Goal: Task Accomplishment & Management: Manage account settings

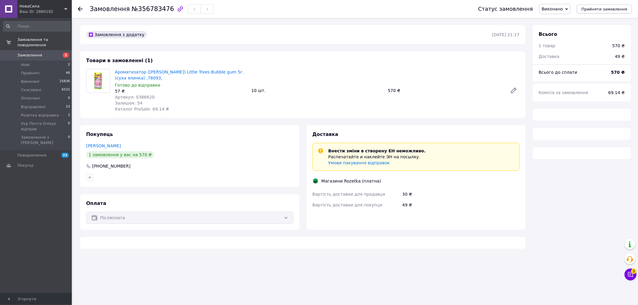
click at [608, 12] on button "Прийняти замовлення" at bounding box center [603, 8] width 55 height 9
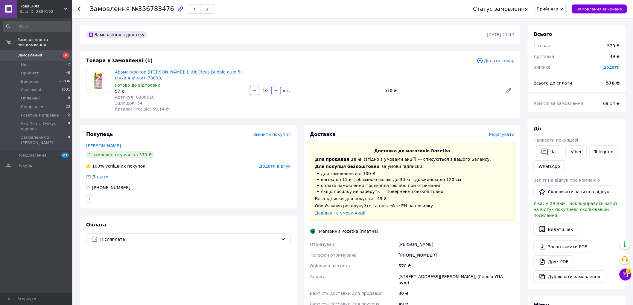
click at [500, 133] on span "Редагувати" at bounding box center [501, 134] width 25 height 5
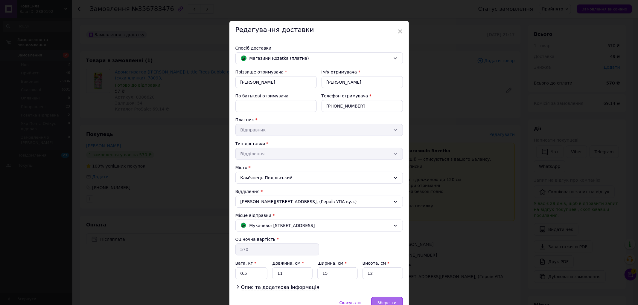
click at [389, 301] on span "Зберегти" at bounding box center [386, 303] width 19 height 4
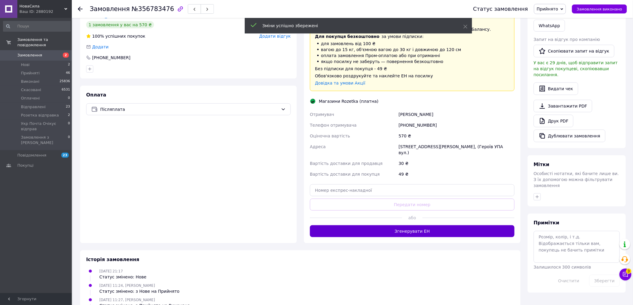
scroll to position [133, 0]
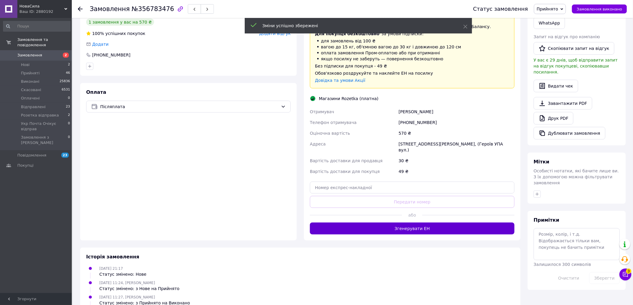
click at [401, 228] on button "Згенерувати ЕН" at bounding box center [412, 229] width 204 height 12
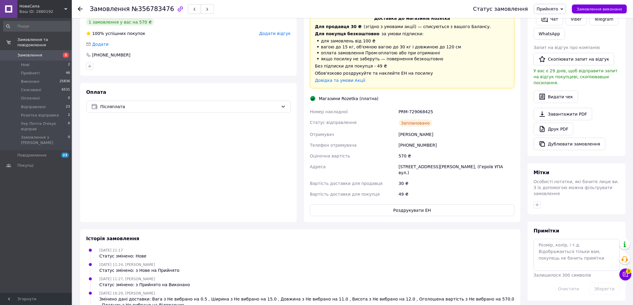
click at [407, 106] on div "PRM-729068425" at bounding box center [456, 111] width 118 height 11
click at [407, 108] on div "PRM-729068425" at bounding box center [456, 111] width 118 height 11
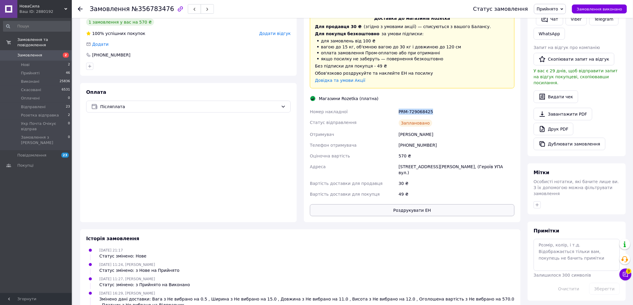
click at [412, 207] on button "Роздрукувати ЕН" at bounding box center [412, 210] width 204 height 12
click at [591, 10] on span "Замовлення виконано" at bounding box center [598, 9] width 45 height 4
